Goal: Navigation & Orientation: Find specific page/section

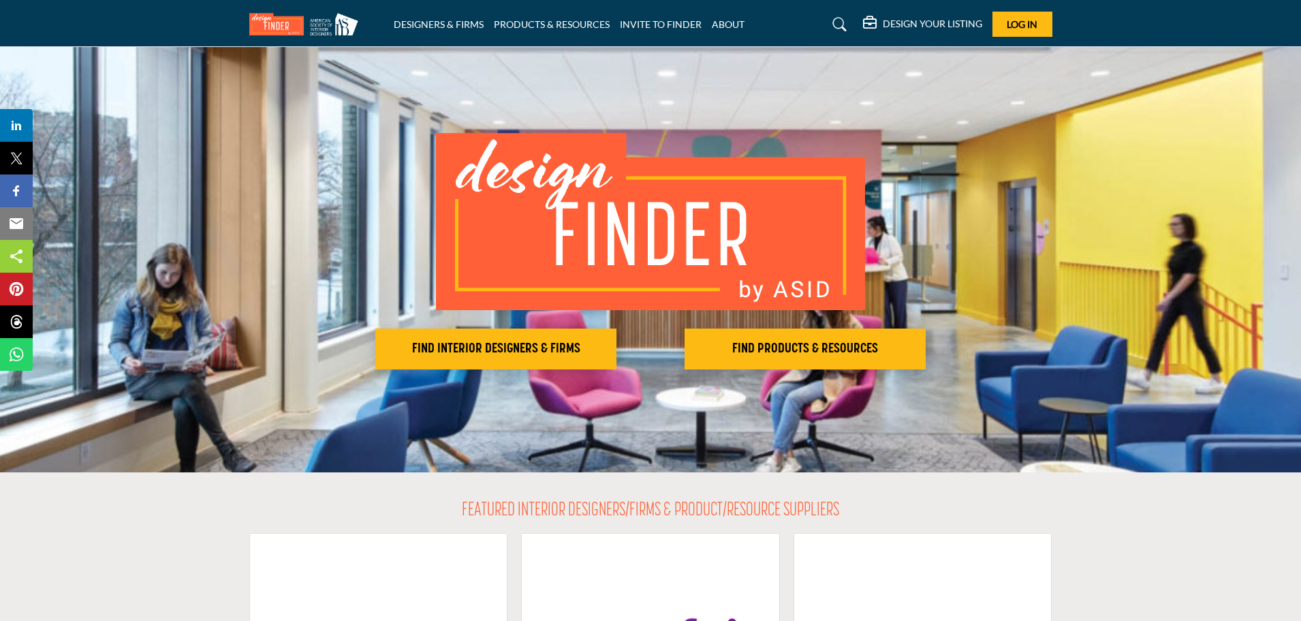
scroll to position [12, 0]
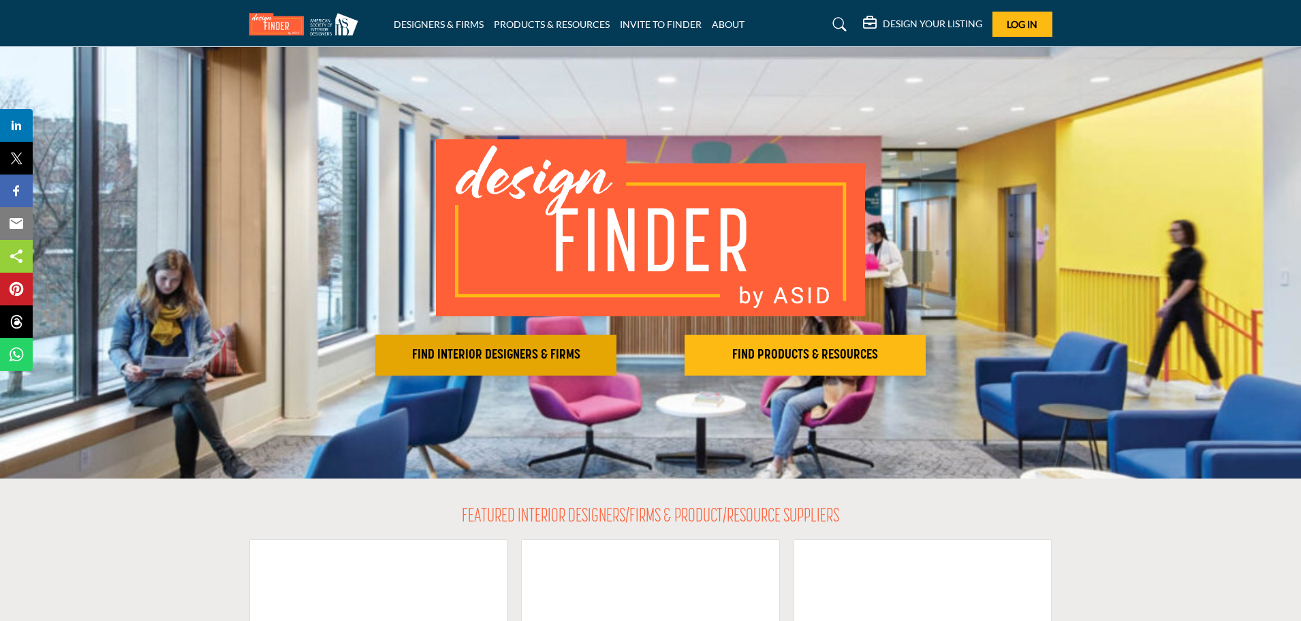
click at [490, 358] on h2 "FIND INTERIOR DESIGNERS & FIRMS" at bounding box center [495, 355] width 233 height 16
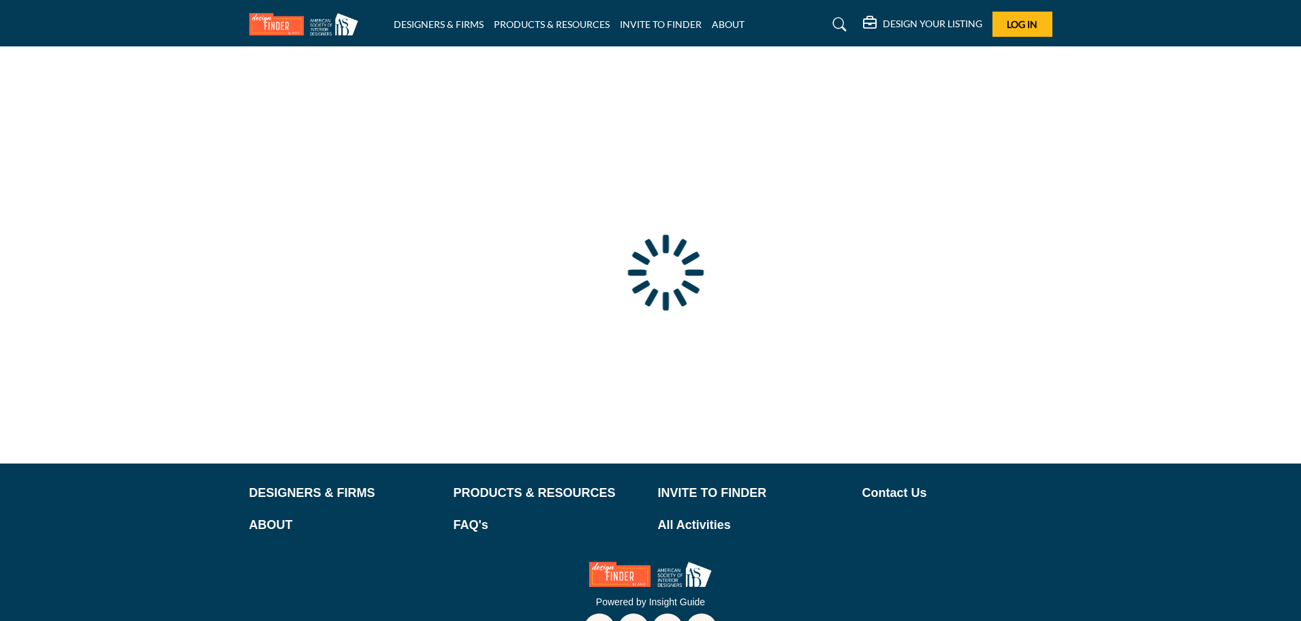
drag, startPoint x: 0, startPoint y: 0, endPoint x: 1080, endPoint y: 429, distance: 1162.0
click at [0, 0] on div at bounding box center [0, 0] width 0 height 0
